Goal: Information Seeking & Learning: Learn about a topic

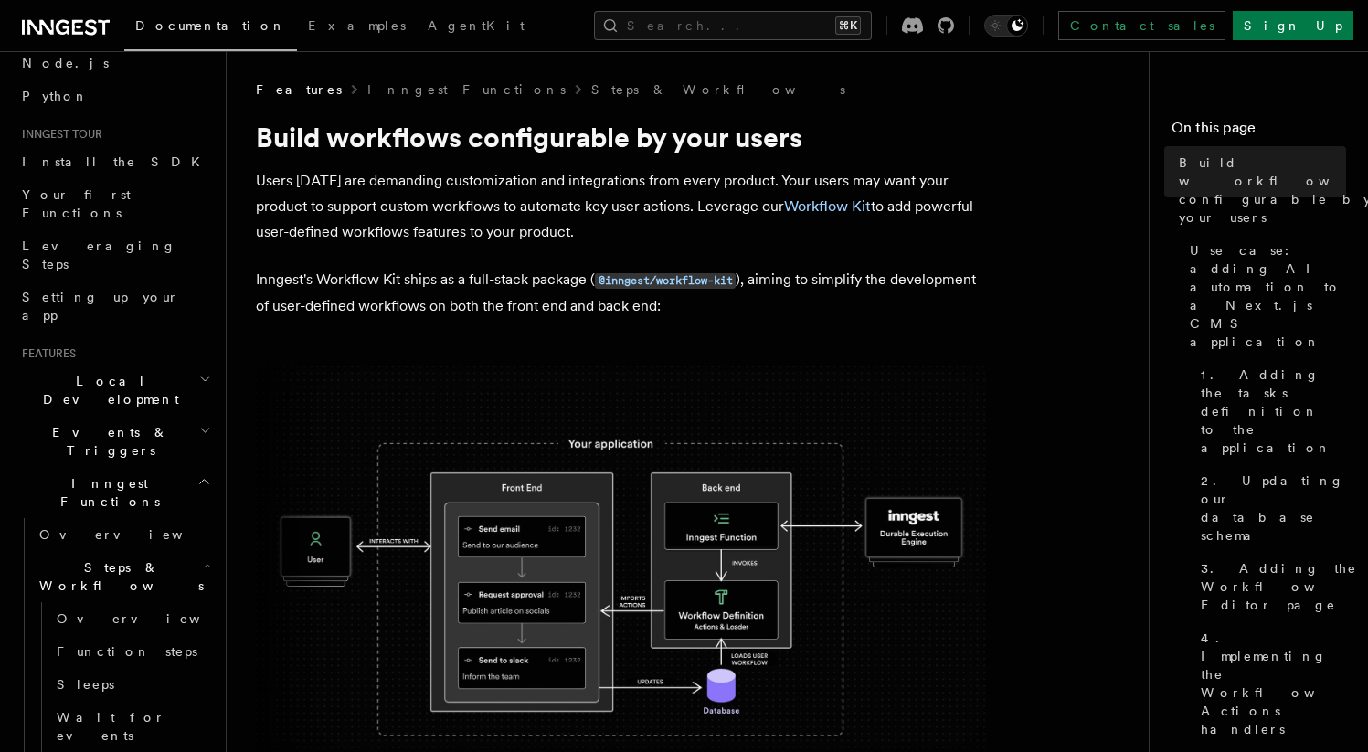
scroll to position [224, 0]
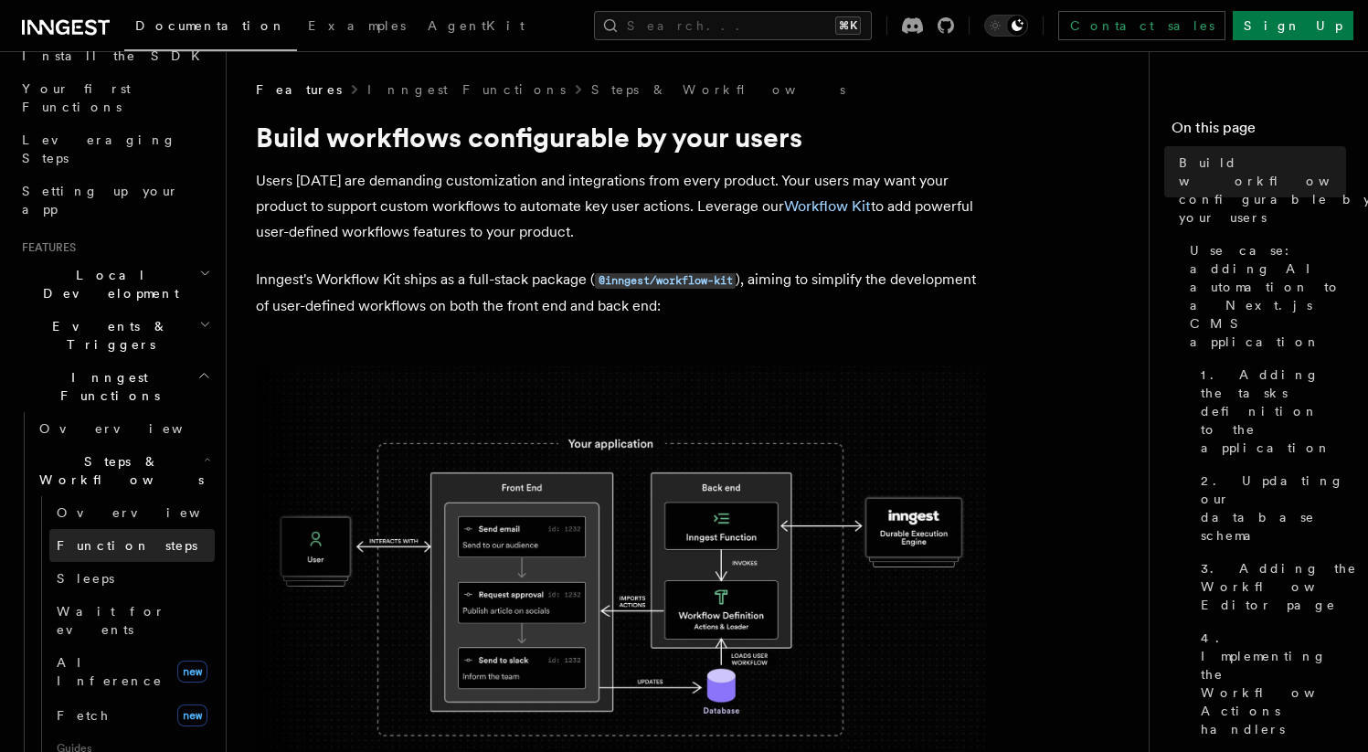
click at [94, 536] on span "Function steps" at bounding box center [127, 545] width 141 height 18
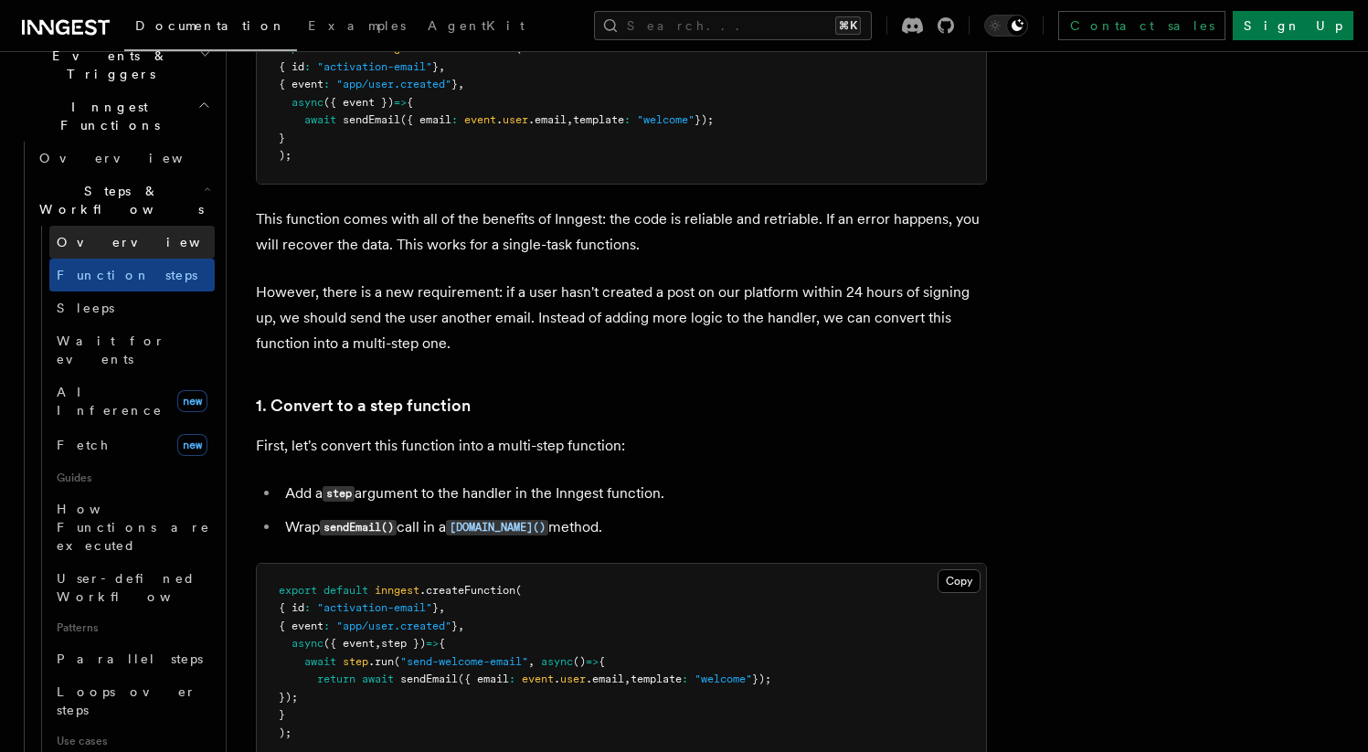
scroll to position [495, 0]
click at [122, 641] on link "Parallel steps" at bounding box center [131, 657] width 165 height 33
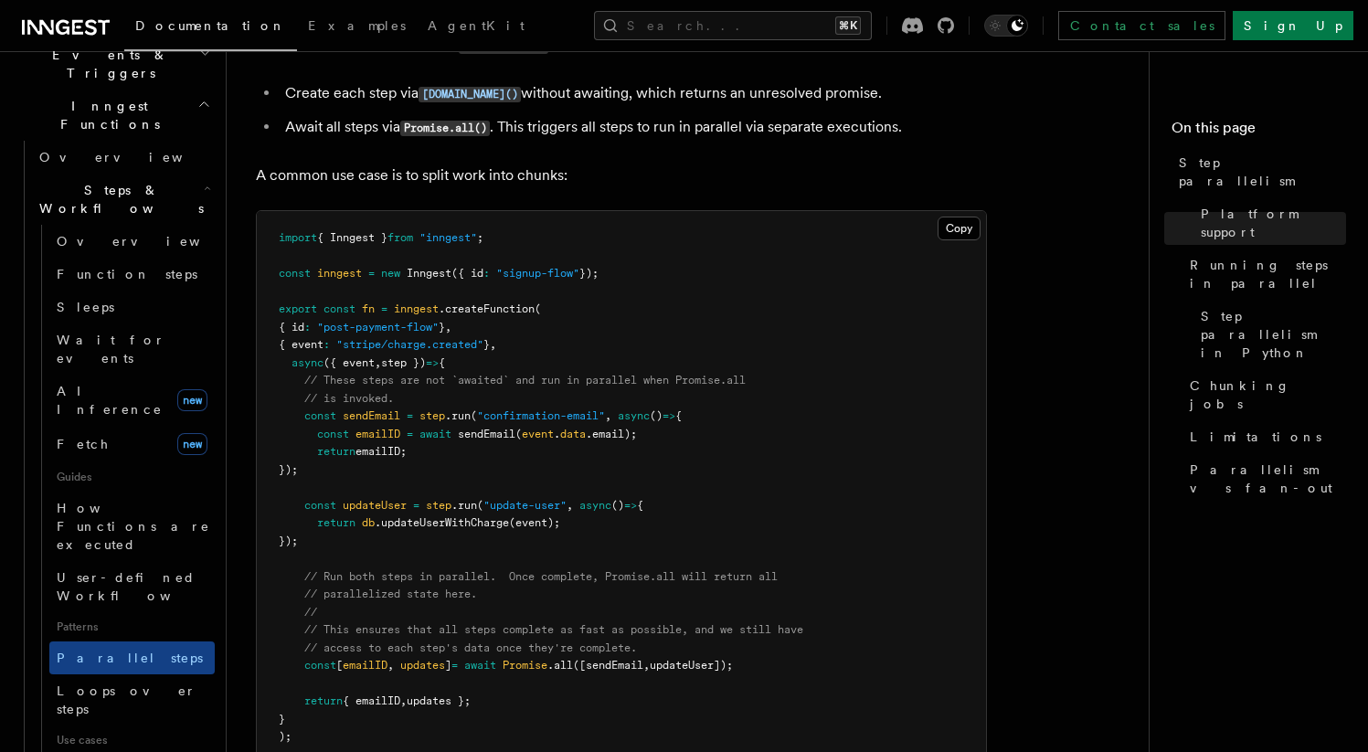
scroll to position [528, 0]
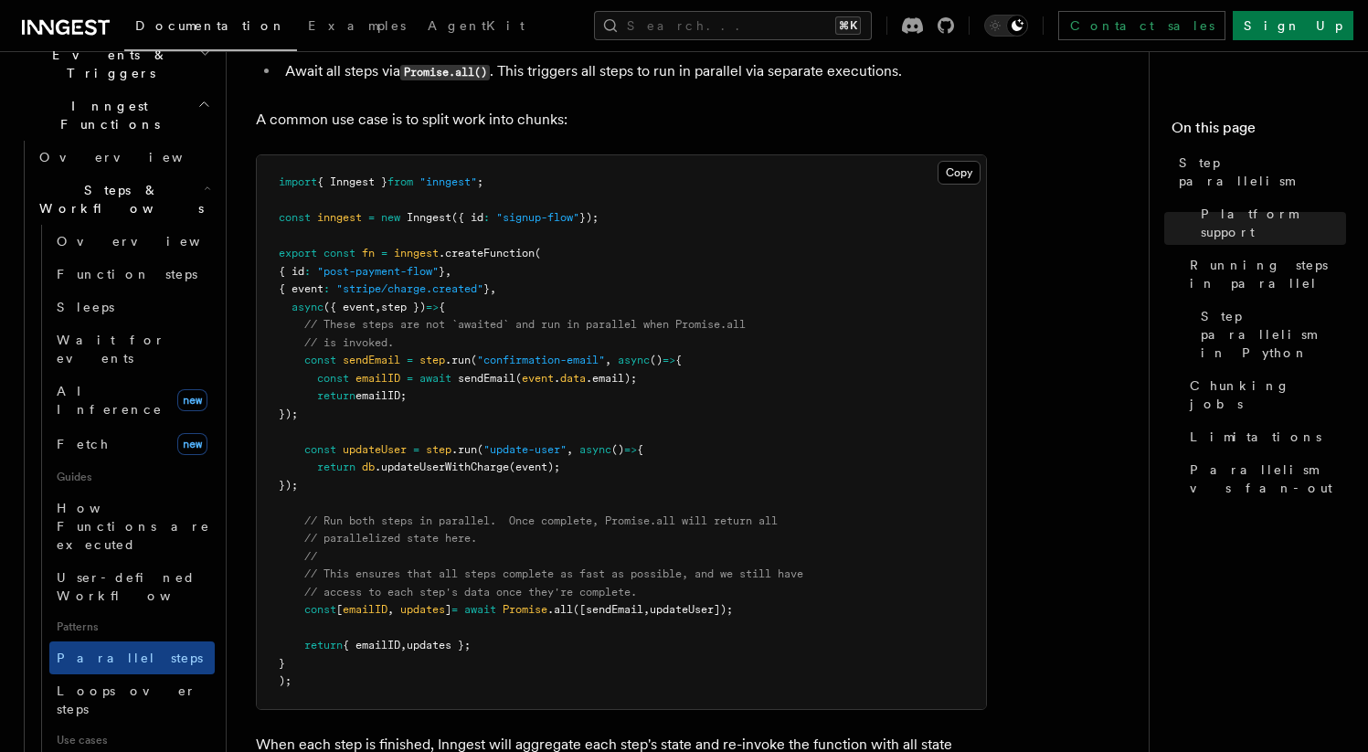
click at [559, 282] on pre "import { Inngest } from "inngest" ; const inngest = new Inngest ({ id : "signup…" at bounding box center [621, 432] width 729 height 554
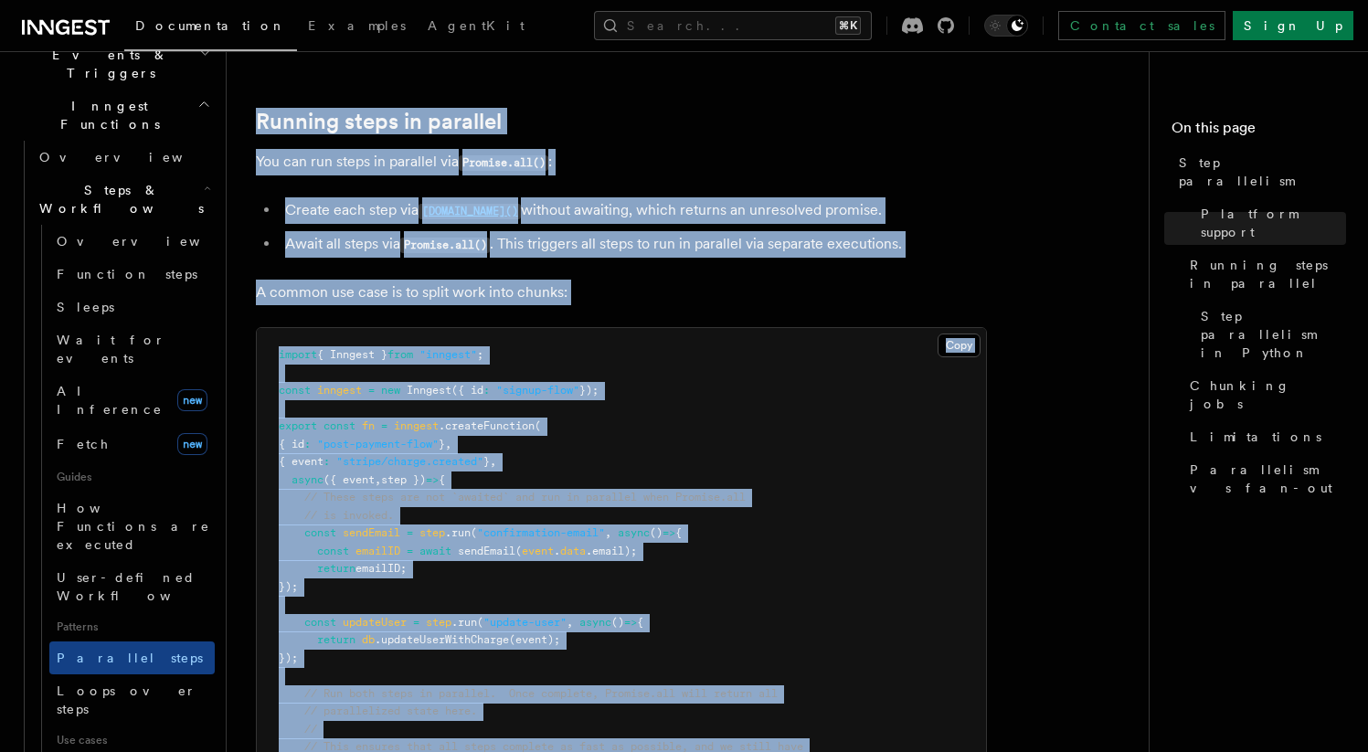
scroll to position [249, 0]
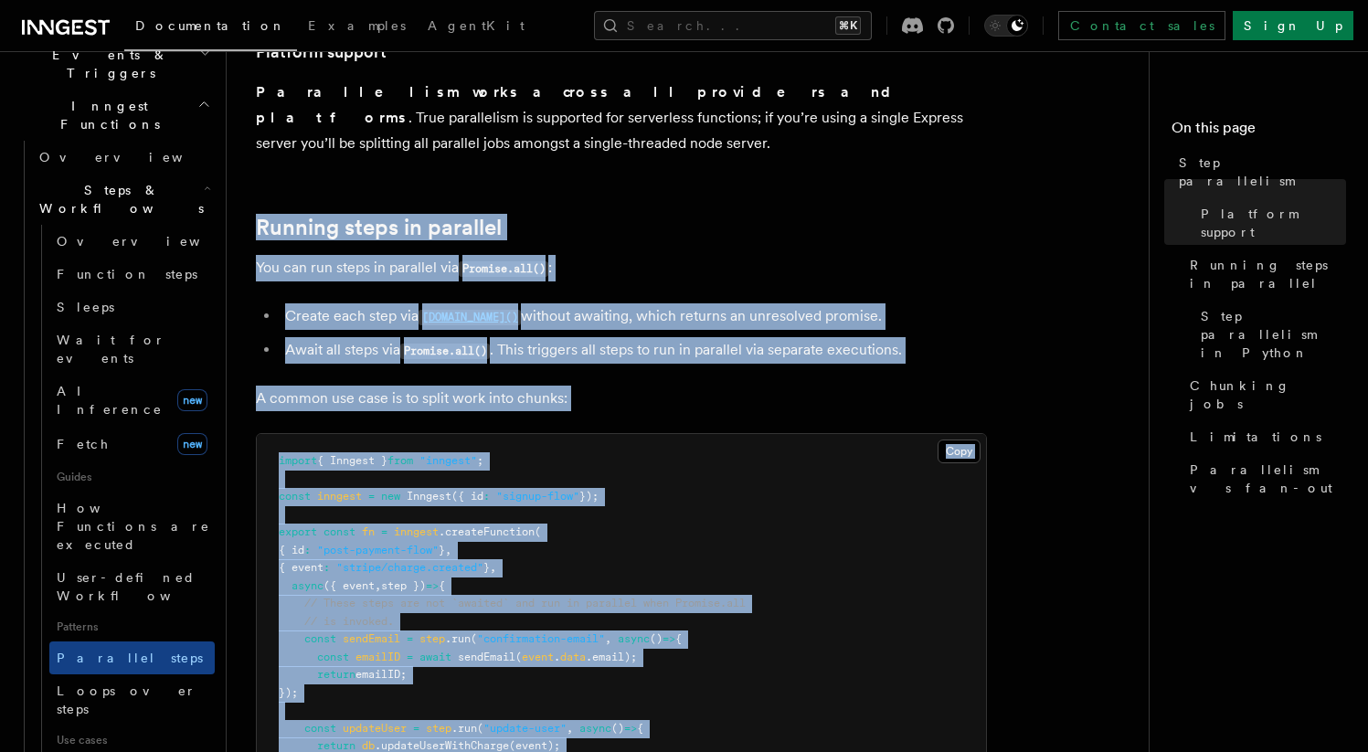
drag, startPoint x: 377, startPoint y: 188, endPoint x: 261, endPoint y: 149, distance: 122.5
copy article "Running steps in parallel You can run steps in parallel via Promise.all() : Cre…"
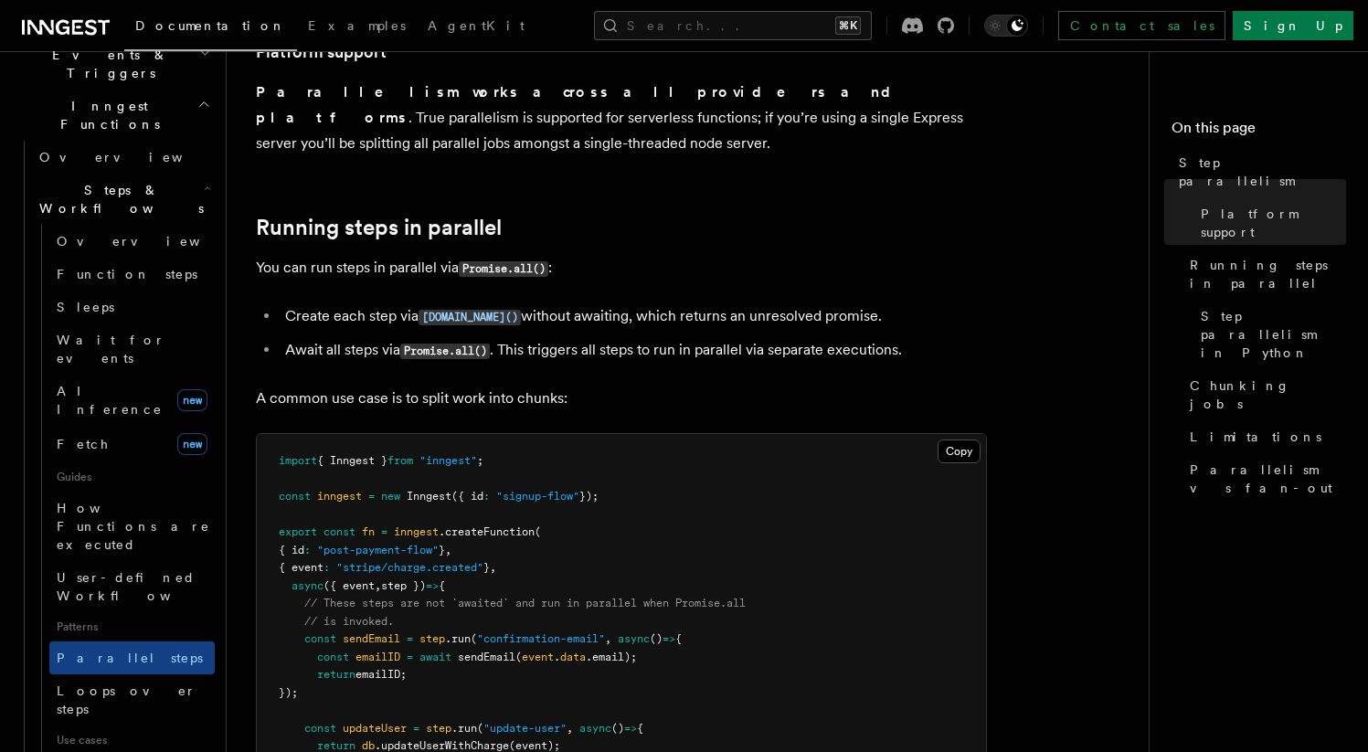
click at [792, 255] on p "You can run steps in parallel via Promise.all() :" at bounding box center [621, 268] width 731 height 26
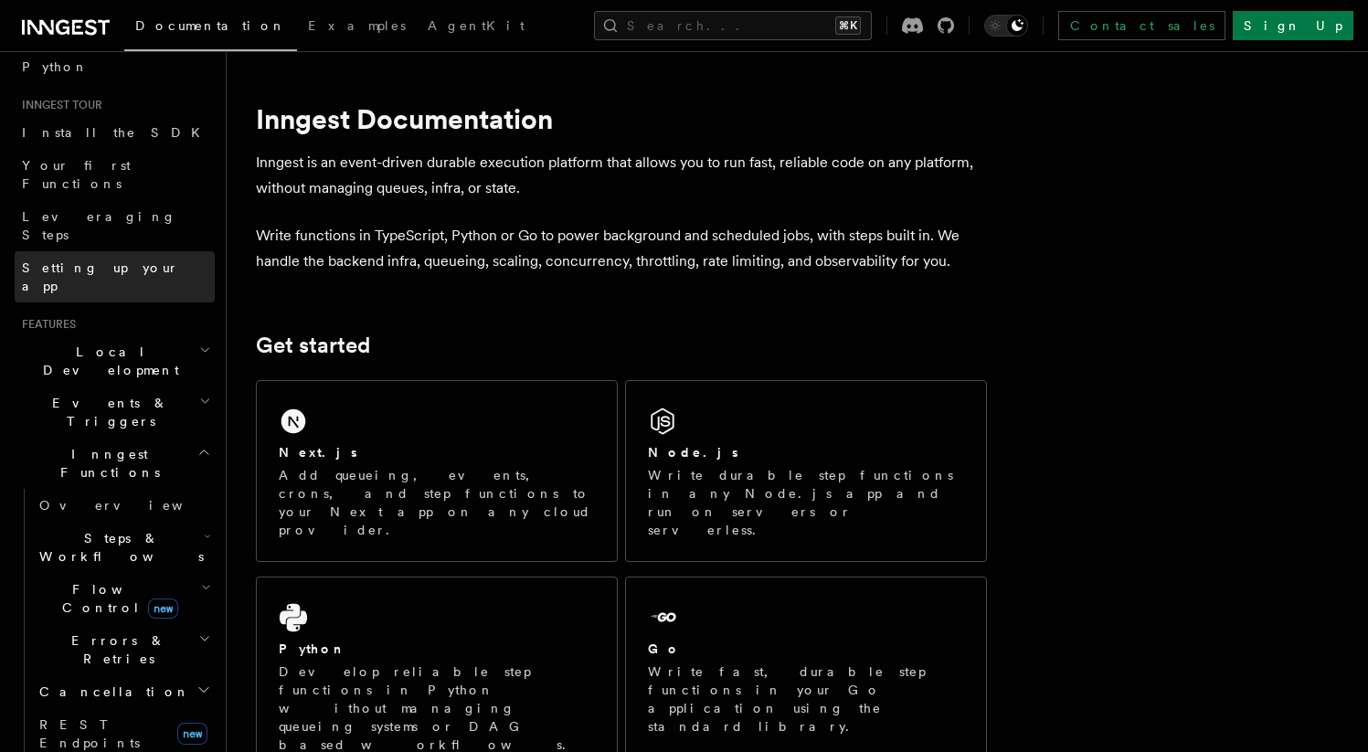
scroll to position [344, 0]
